Goal: Transaction & Acquisition: Purchase product/service

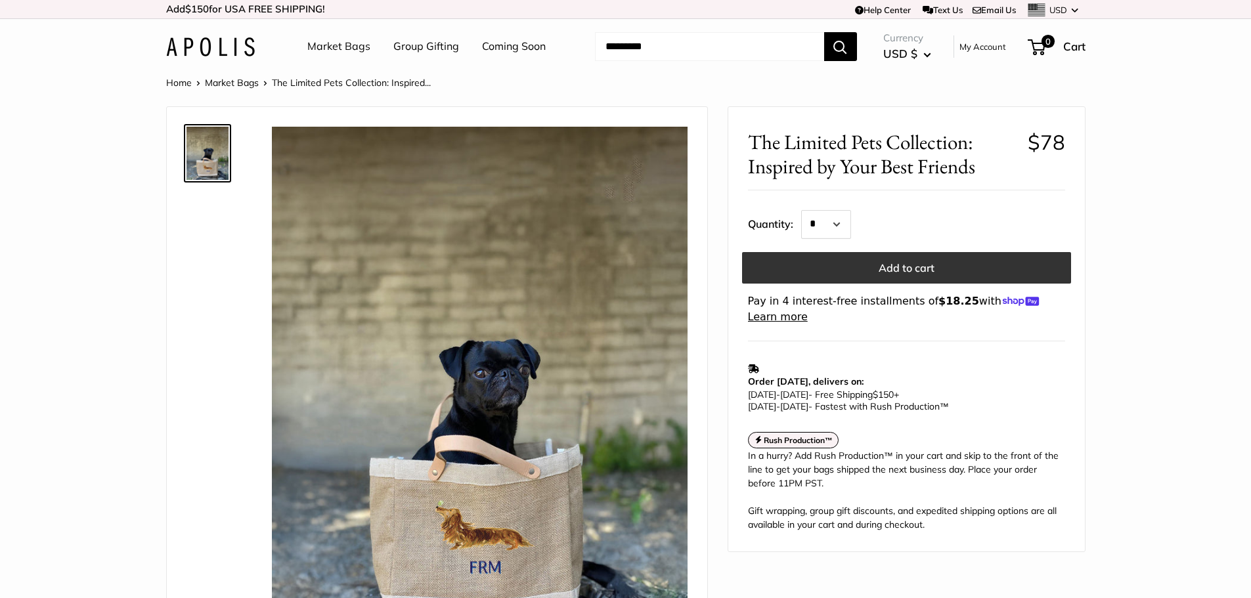
click at [931, 269] on button "Add to cart" at bounding box center [906, 268] width 329 height 32
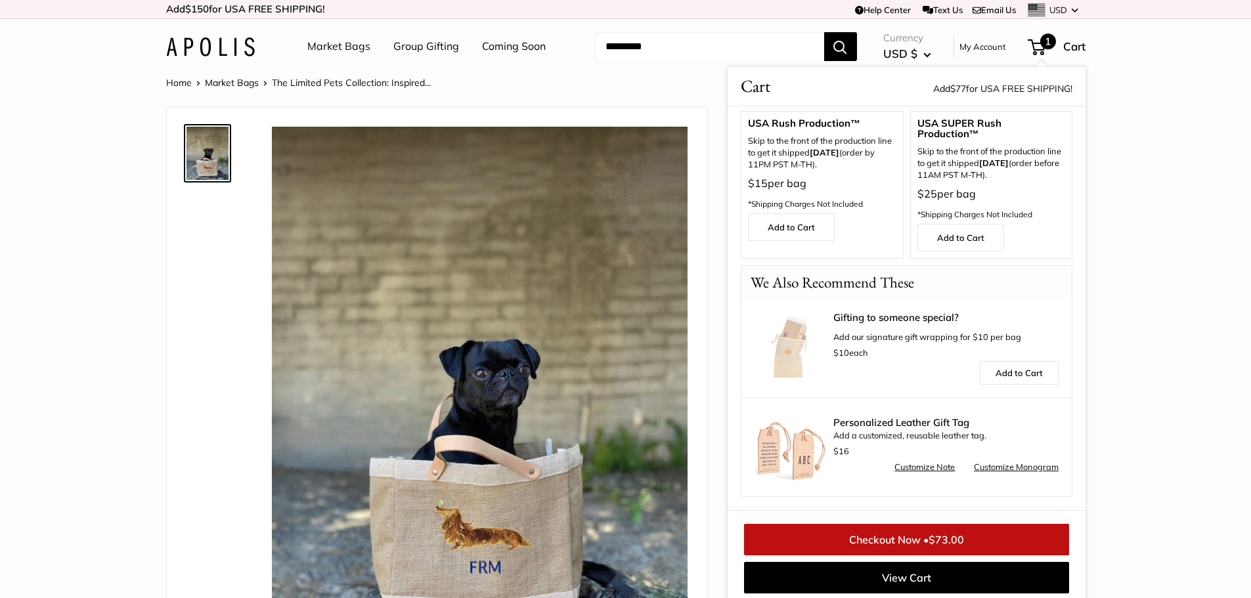
scroll to position [5, 0]
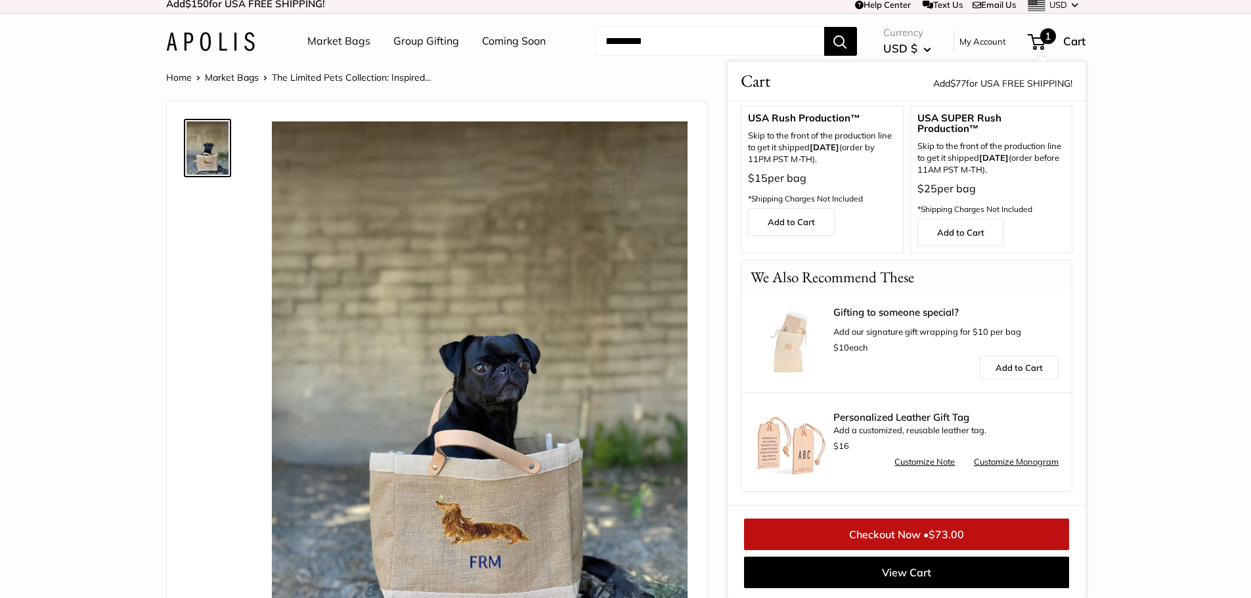
click at [236, 86] on li "Market Bags" at bounding box center [238, 77] width 67 height 17
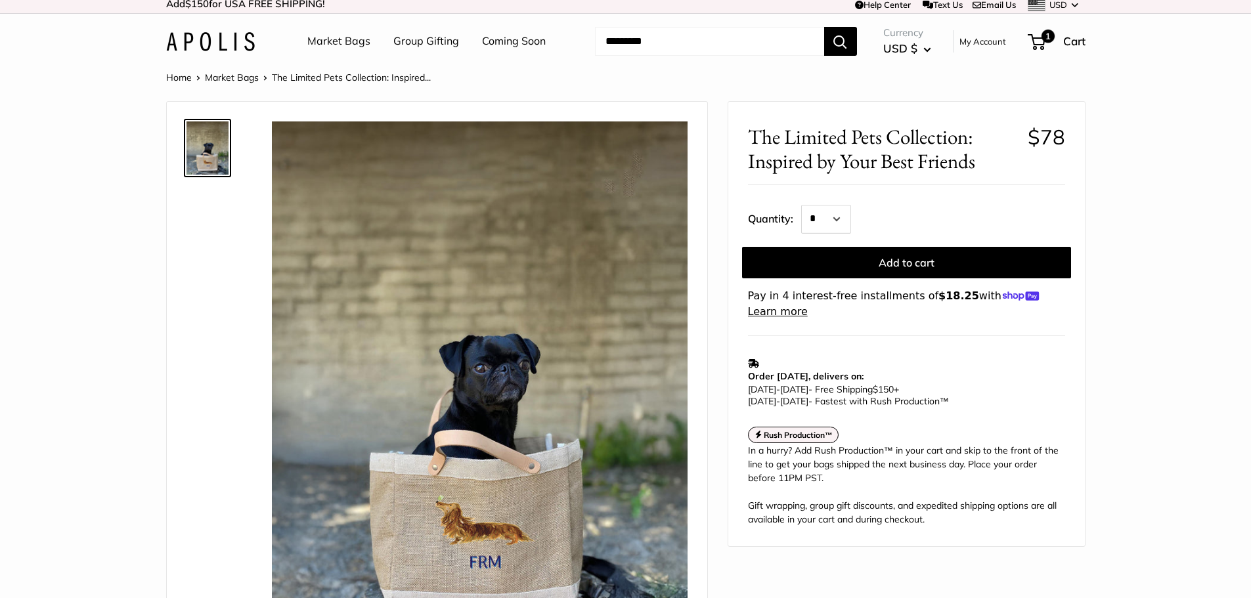
click at [240, 80] on link "Market Bags" at bounding box center [232, 78] width 54 height 12
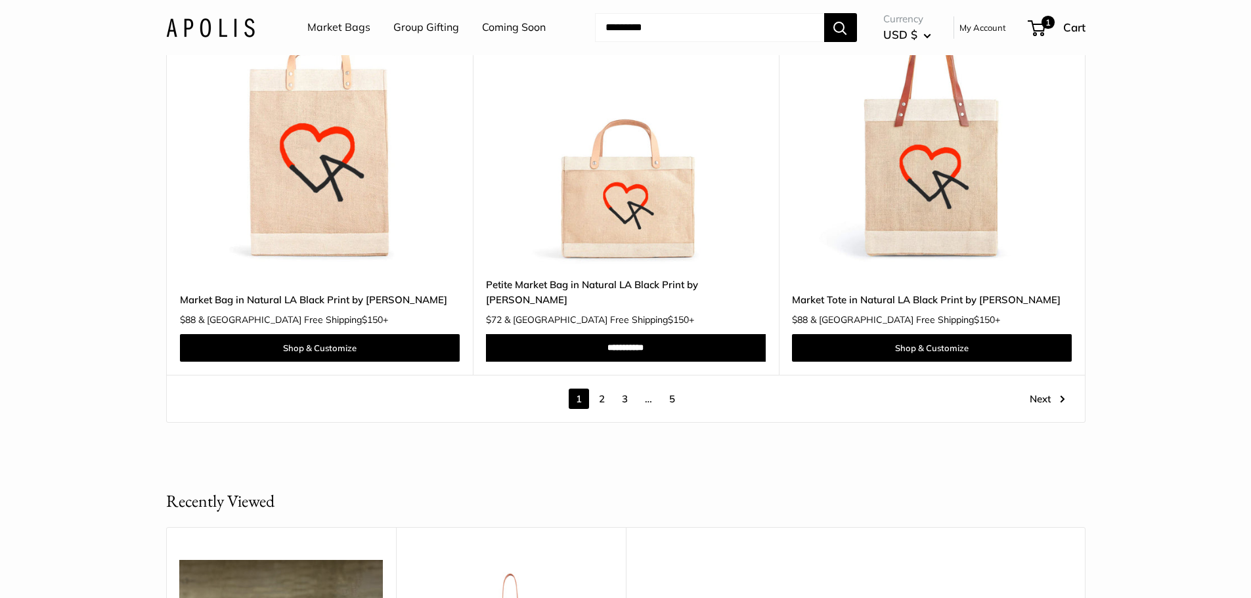
scroll to position [7420, 0]
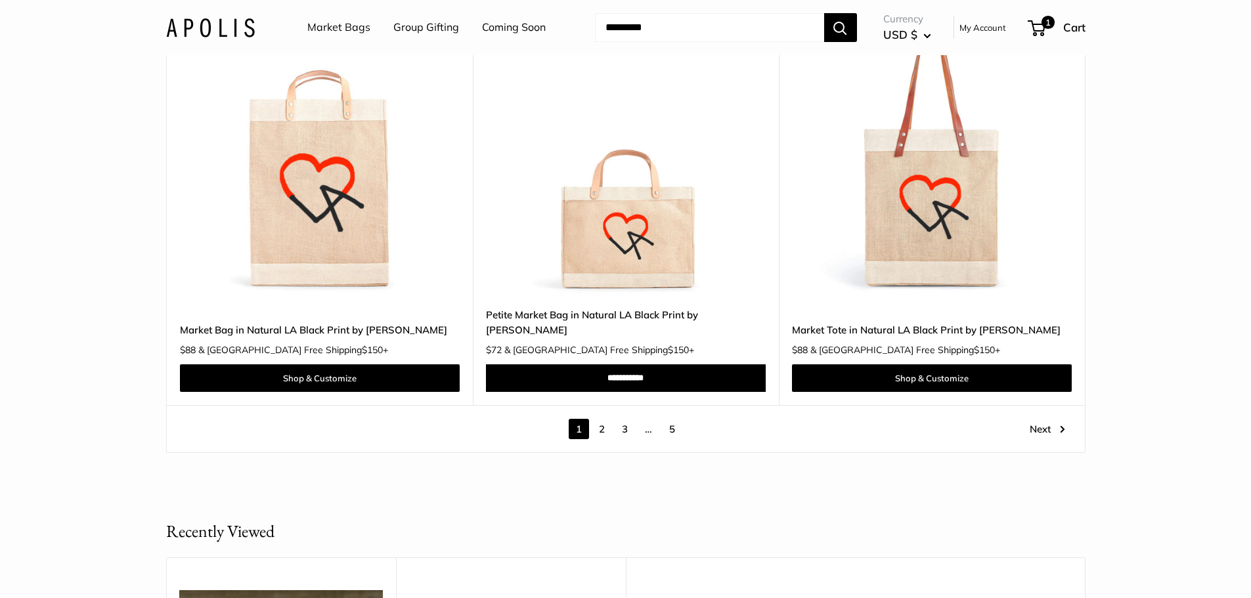
click at [601, 419] on link "2" at bounding box center [602, 429] width 20 height 20
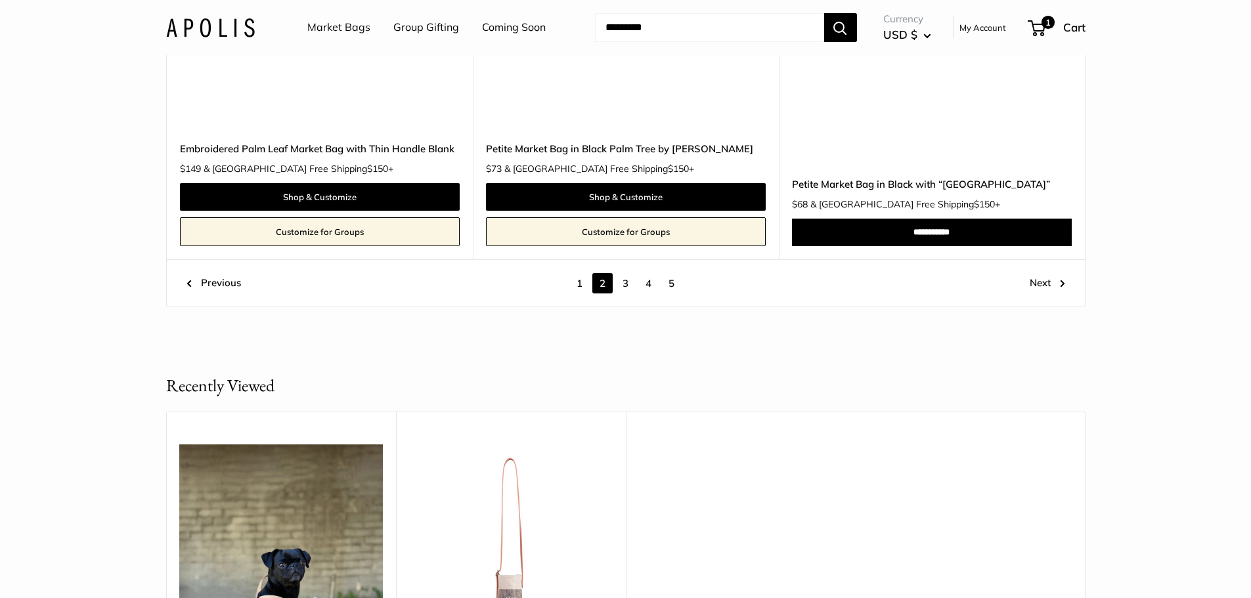
scroll to position [7258, 0]
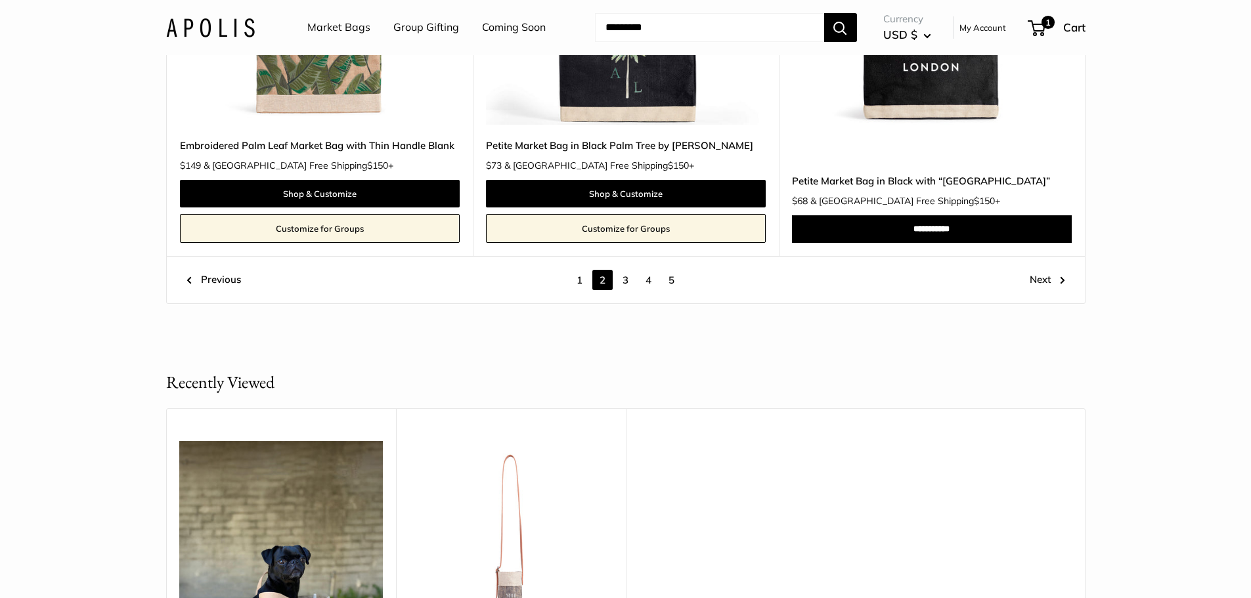
click at [626, 277] on link "3" at bounding box center [625, 280] width 20 height 20
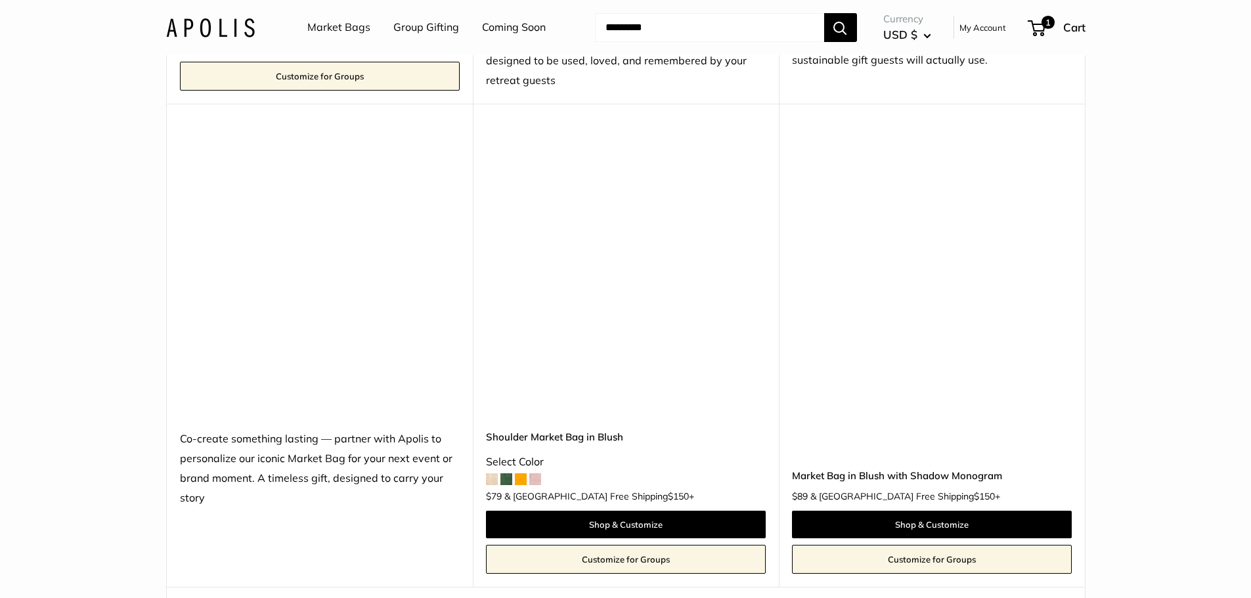
scroll to position [7192, 0]
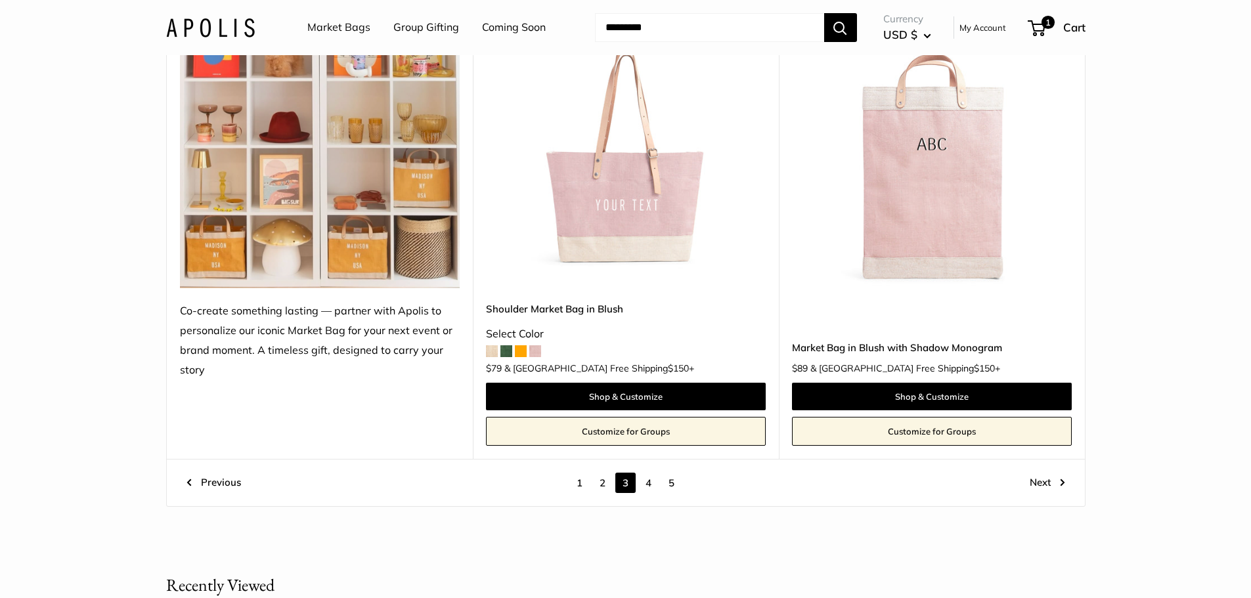
click at [649, 485] on link "4" at bounding box center [648, 483] width 20 height 20
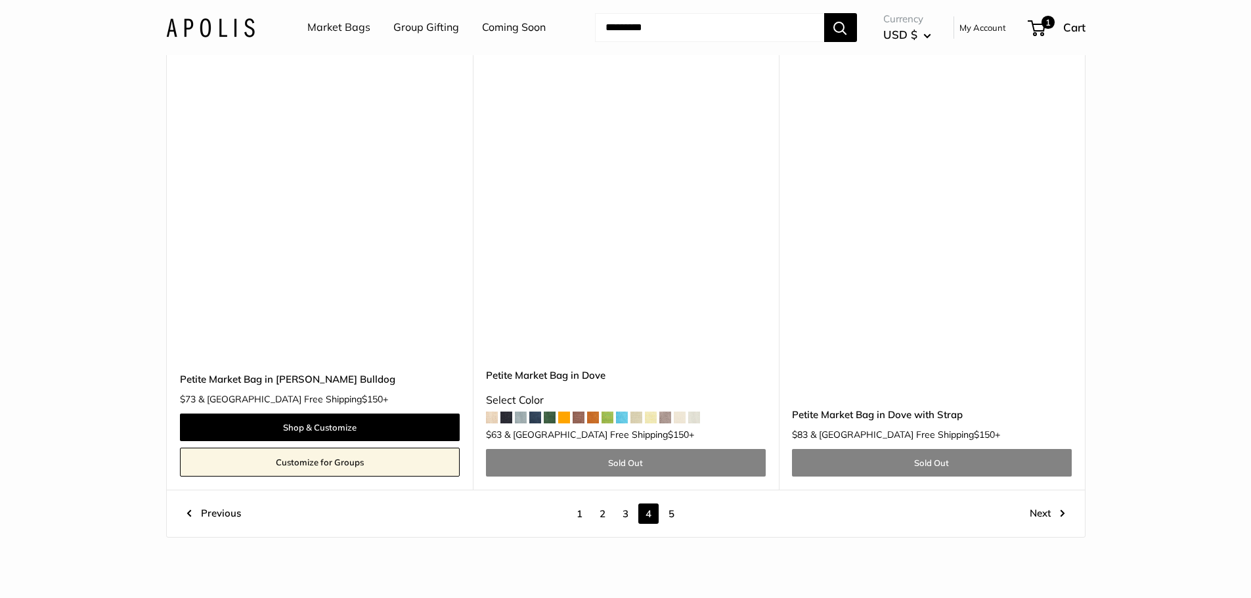
scroll to position [7258, 0]
